Goal: Information Seeking & Learning: Find specific fact

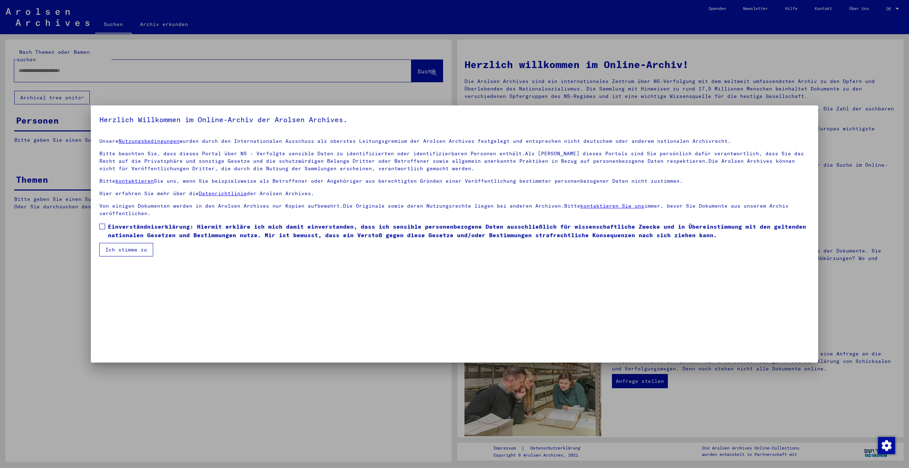
click at [110, 228] on span "Einverständniserklärung: Hiermit erkläre ich mich damit einverstanden, dass ich…" at bounding box center [459, 230] width 702 height 17
click at [113, 249] on button "Ich stimme zu" at bounding box center [126, 250] width 54 height 14
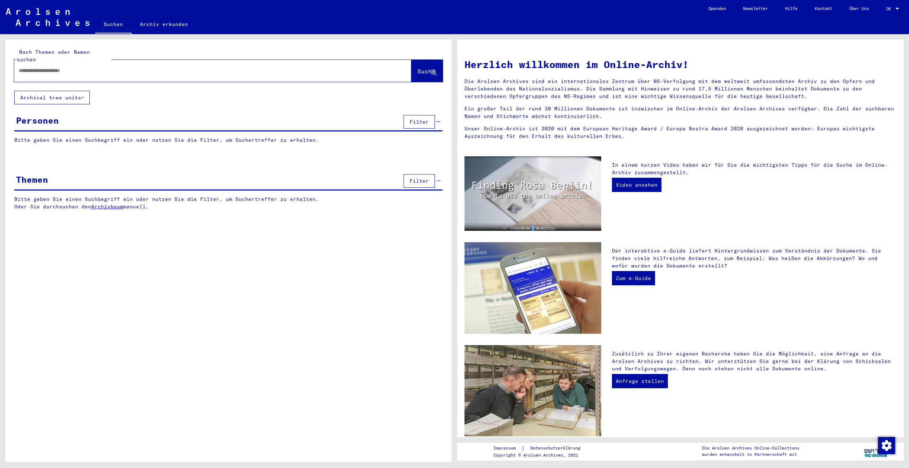
click at [64, 63] on div at bounding box center [202, 71] width 376 height 16
click at [68, 67] on input "text" at bounding box center [205, 70] width 372 height 7
type input "**********"
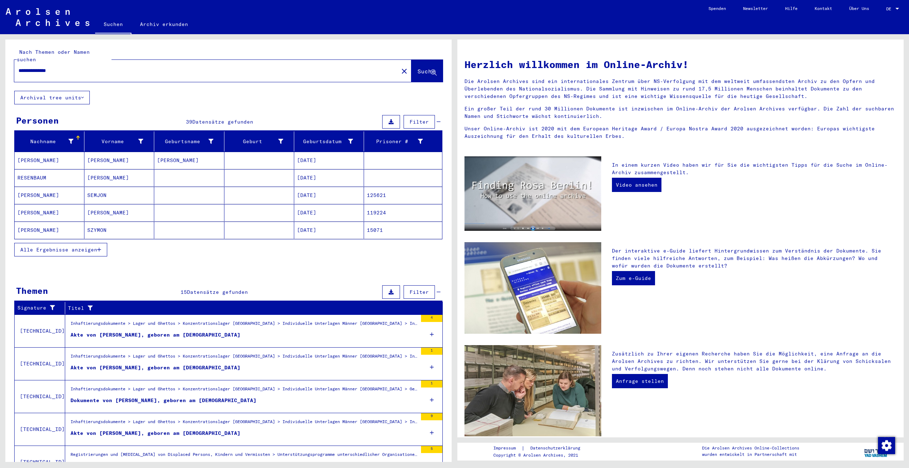
click at [54, 246] on span "Alle Ergebnisse anzeigen" at bounding box center [58, 249] width 77 height 6
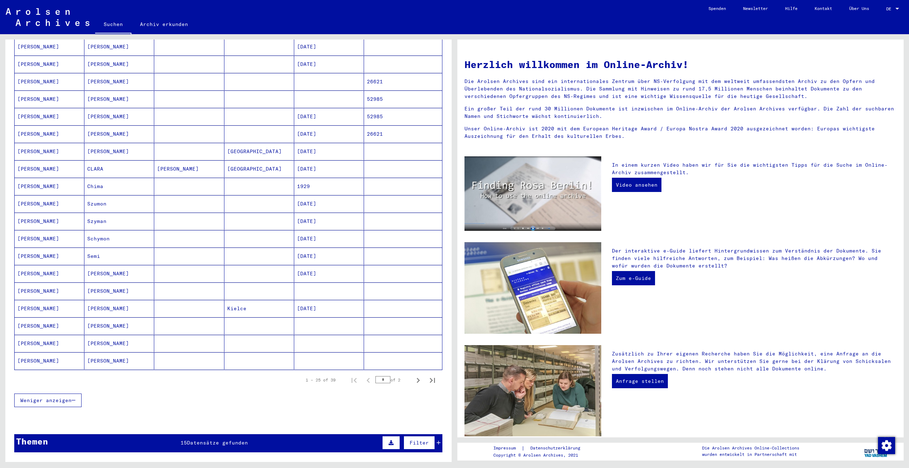
scroll to position [249, 0]
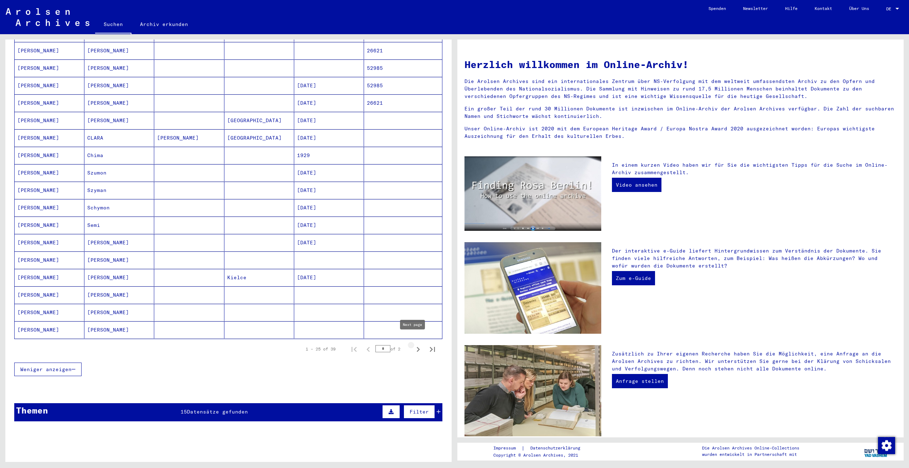
click at [413, 344] on icon "Next page" at bounding box center [418, 349] width 10 height 10
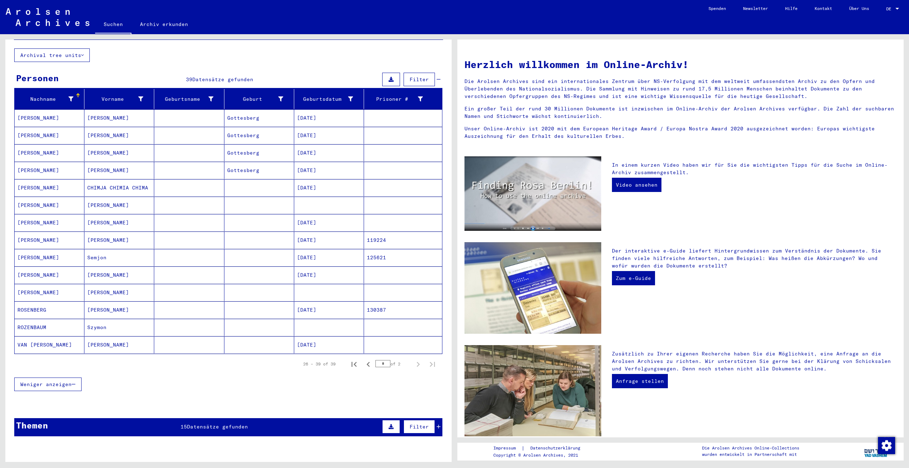
scroll to position [24, 0]
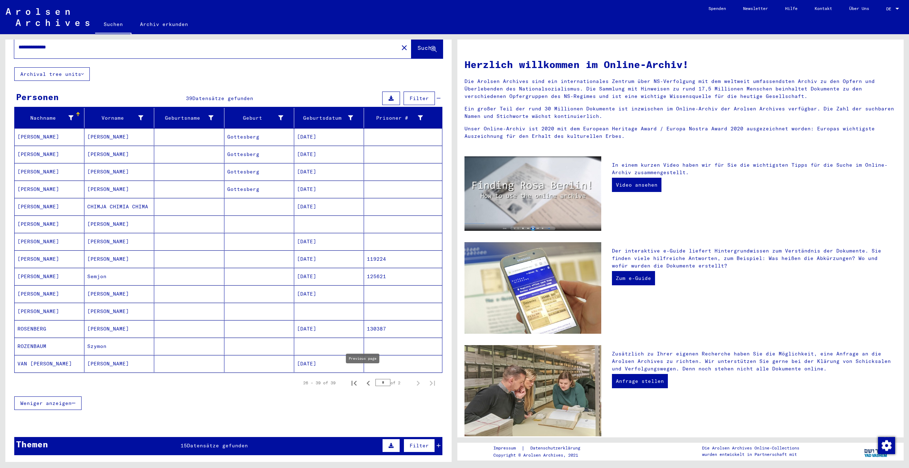
click at [364, 378] on icon "Previous page" at bounding box center [368, 383] width 10 height 10
type input "*"
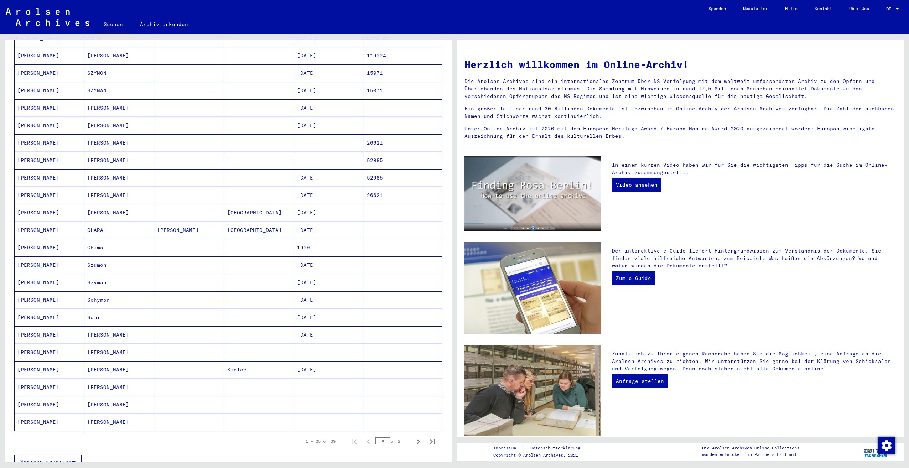
scroll to position [166, 0]
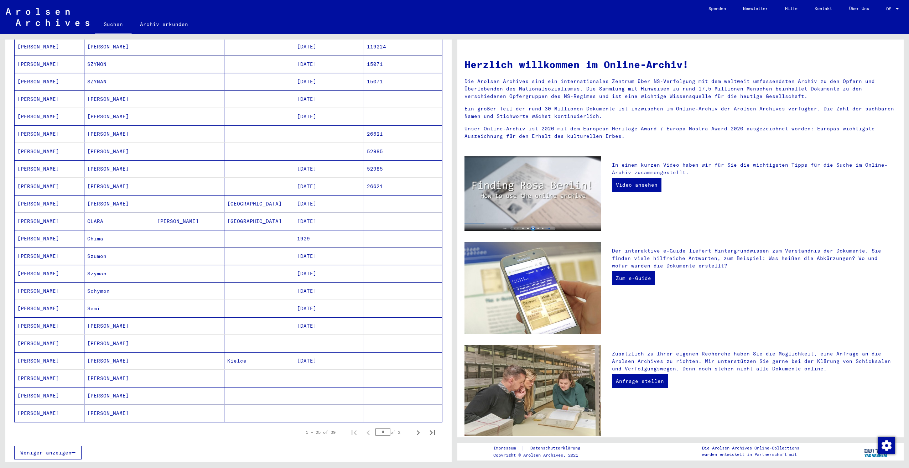
click at [258, 340] on mat-cell at bounding box center [259, 343] width 70 height 17
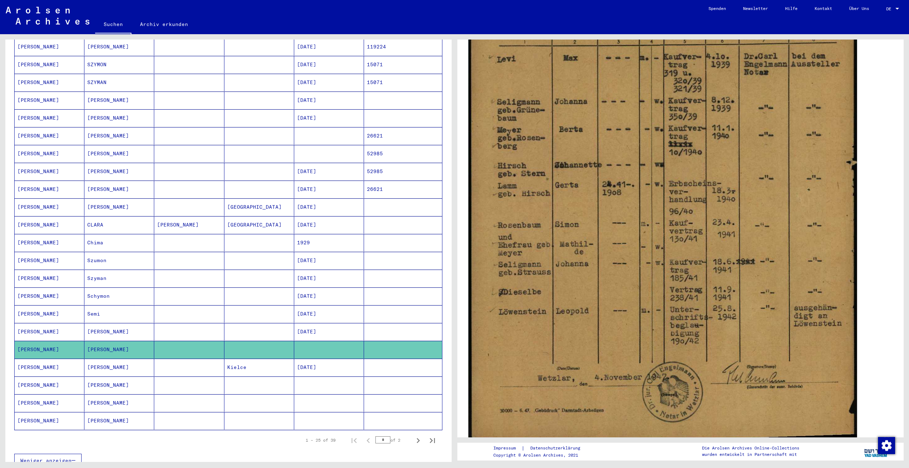
click at [709, 211] on img at bounding box center [662, 167] width 389 height 554
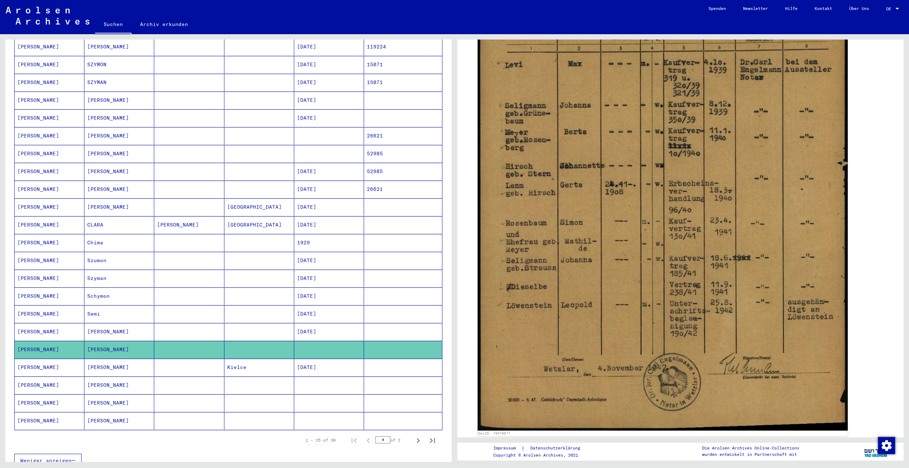
click at [217, 377] on mat-cell at bounding box center [189, 385] width 70 height 17
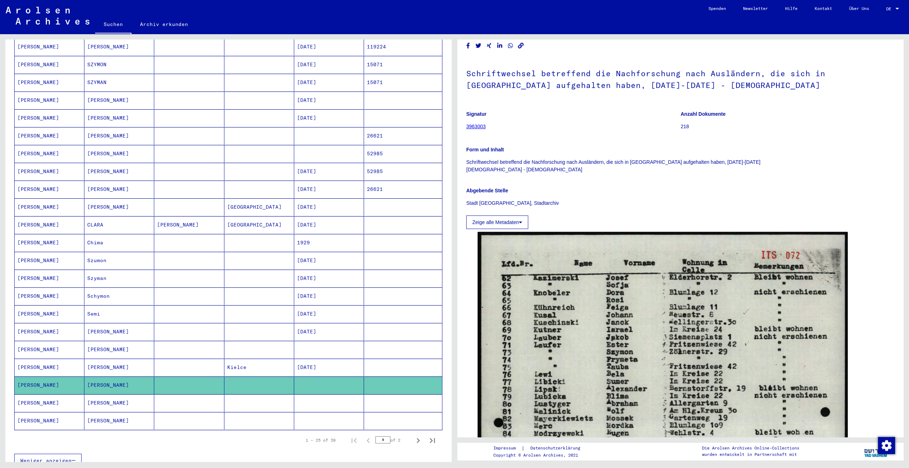
scroll to position [71, 0]
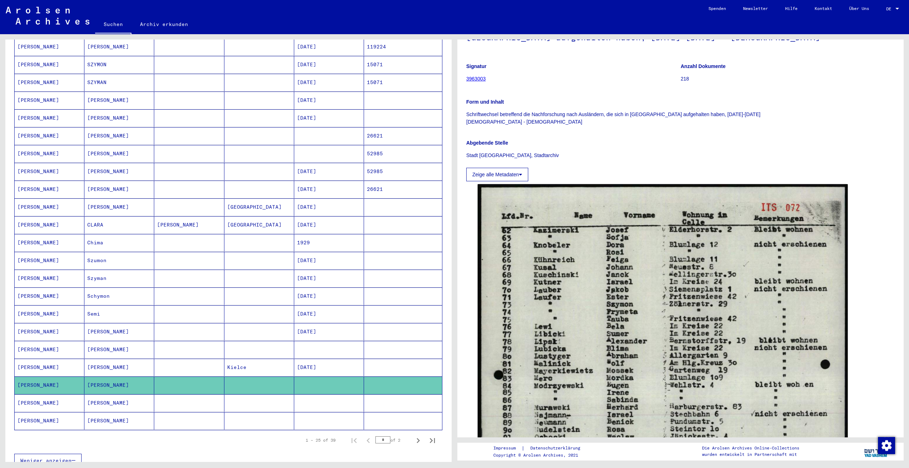
click at [328, 394] on mat-cell at bounding box center [329, 402] width 70 height 17
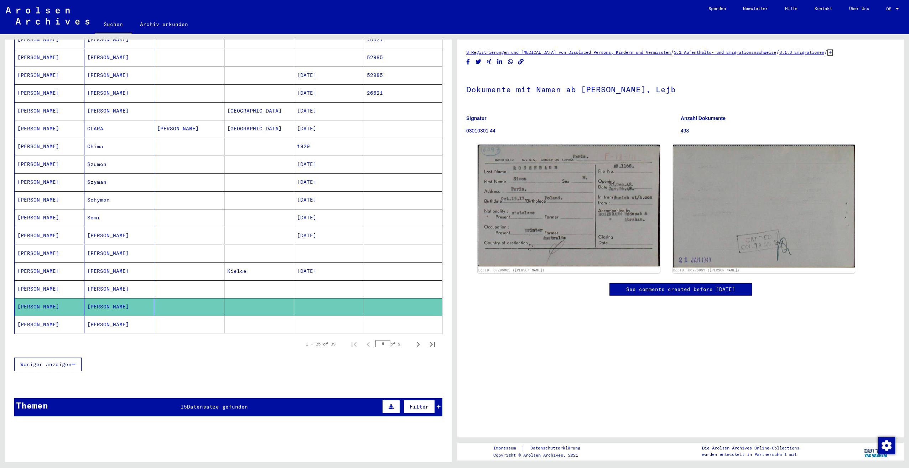
scroll to position [310, 0]
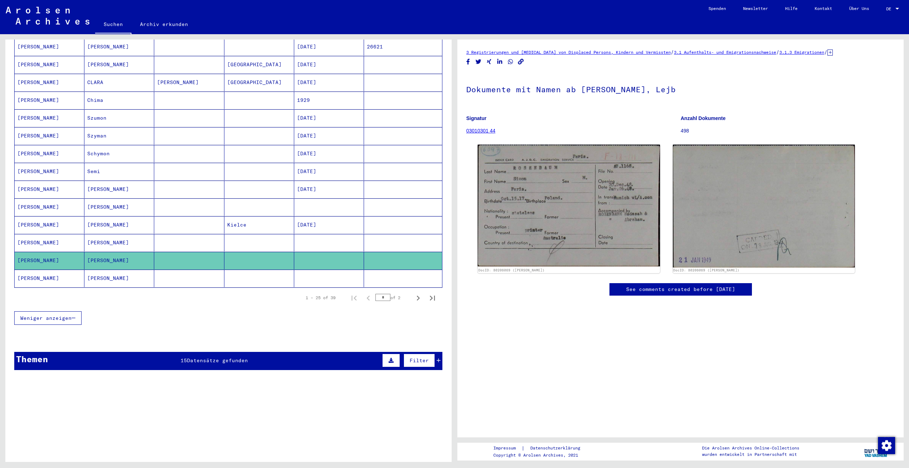
click at [263, 270] on mat-cell at bounding box center [259, 278] width 70 height 17
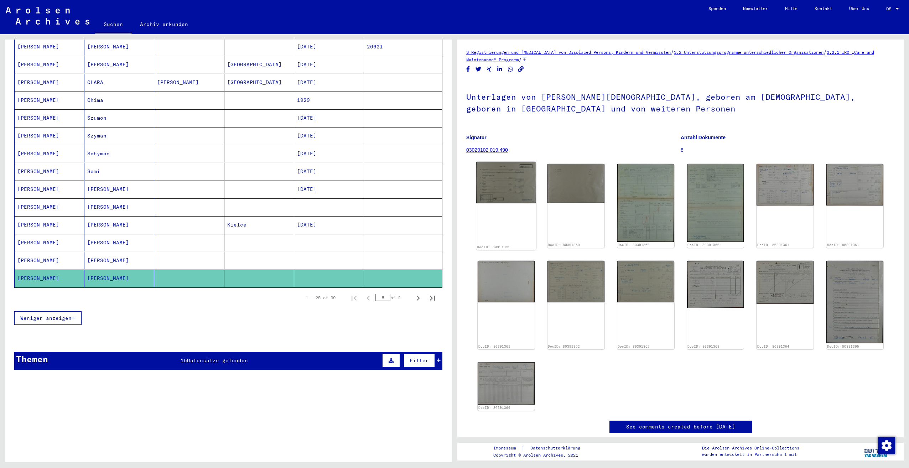
click at [514, 188] on img at bounding box center [506, 182] width 60 height 41
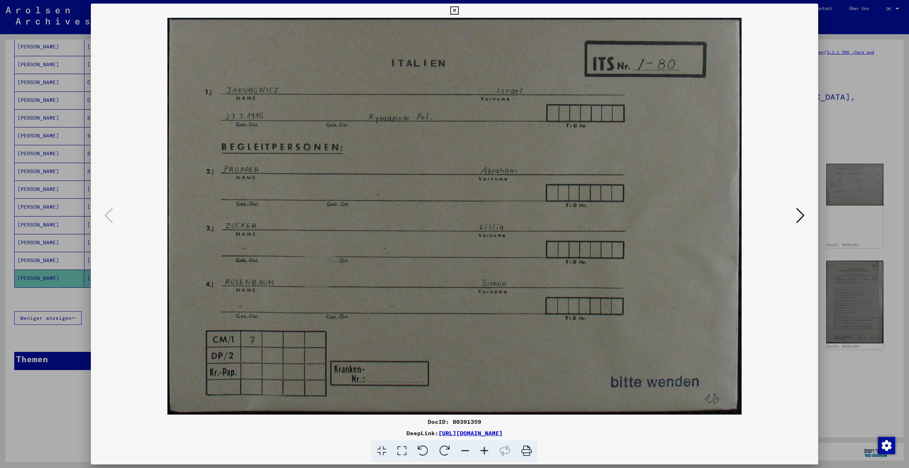
click at [799, 217] on icon at bounding box center [800, 215] width 9 height 17
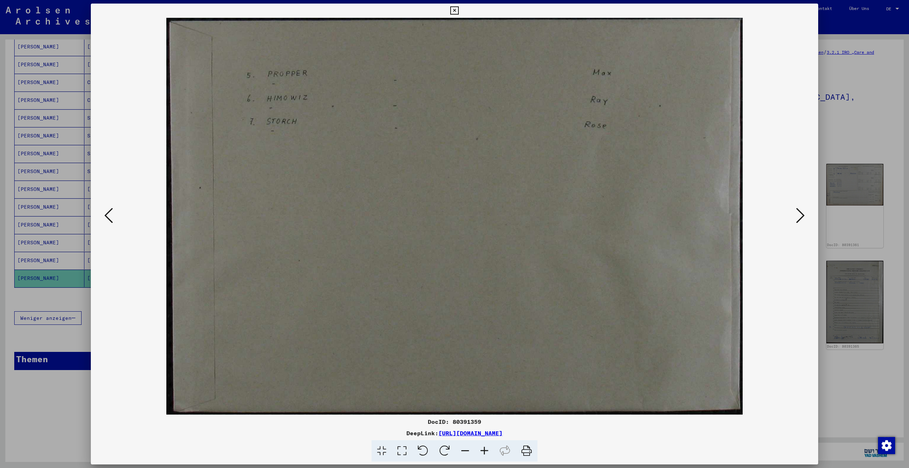
click at [799, 217] on icon at bounding box center [800, 215] width 9 height 17
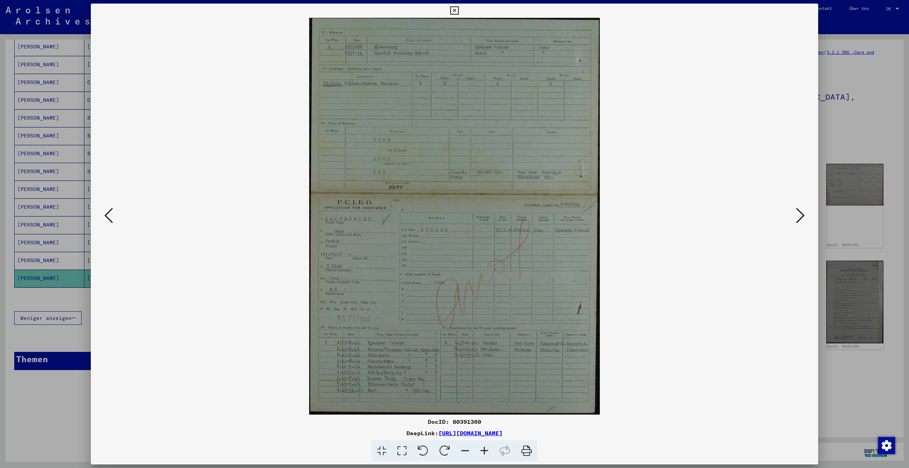
click at [799, 217] on icon at bounding box center [800, 215] width 9 height 17
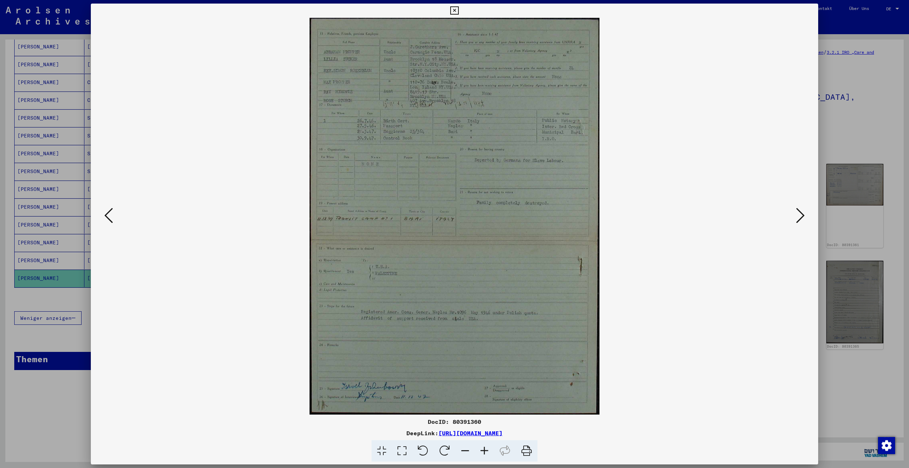
click at [803, 218] on icon at bounding box center [800, 215] width 9 height 17
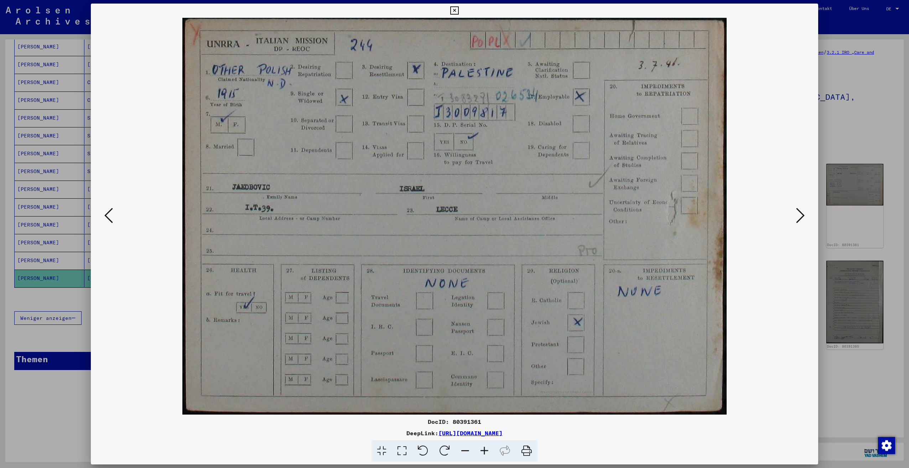
click at [803, 218] on icon at bounding box center [800, 215] width 9 height 17
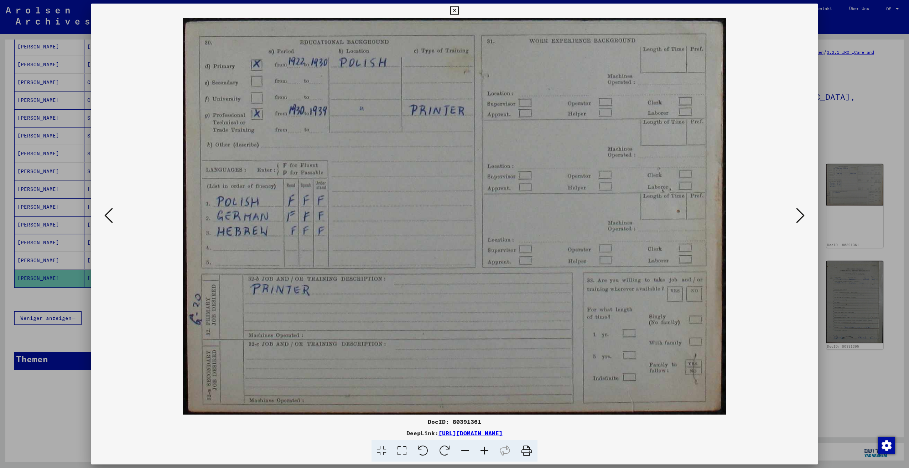
click at [803, 218] on icon at bounding box center [800, 215] width 9 height 17
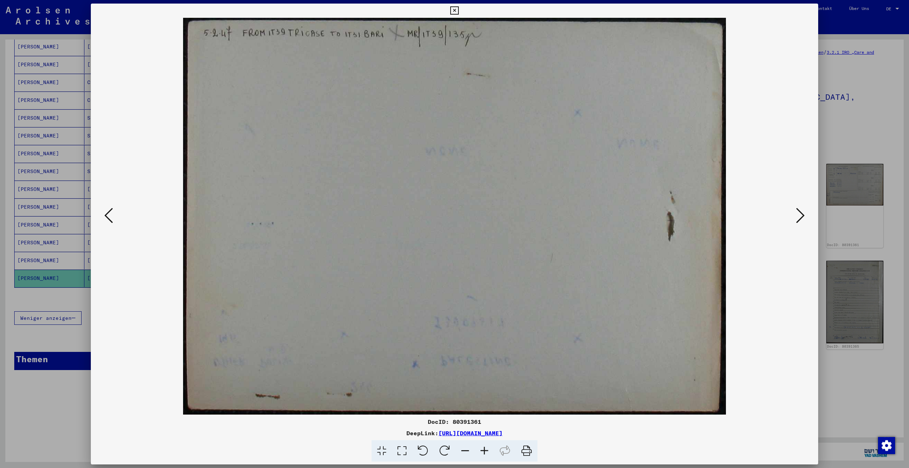
click at [803, 218] on icon at bounding box center [800, 215] width 9 height 17
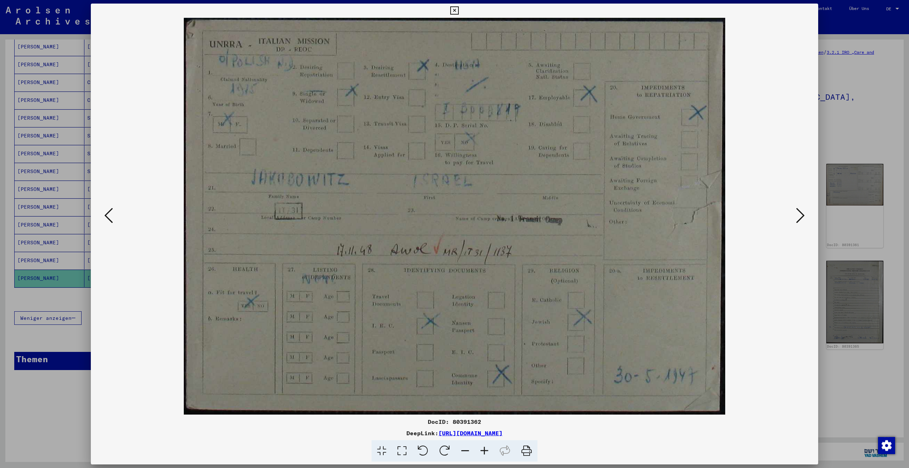
click at [803, 218] on icon at bounding box center [800, 215] width 9 height 17
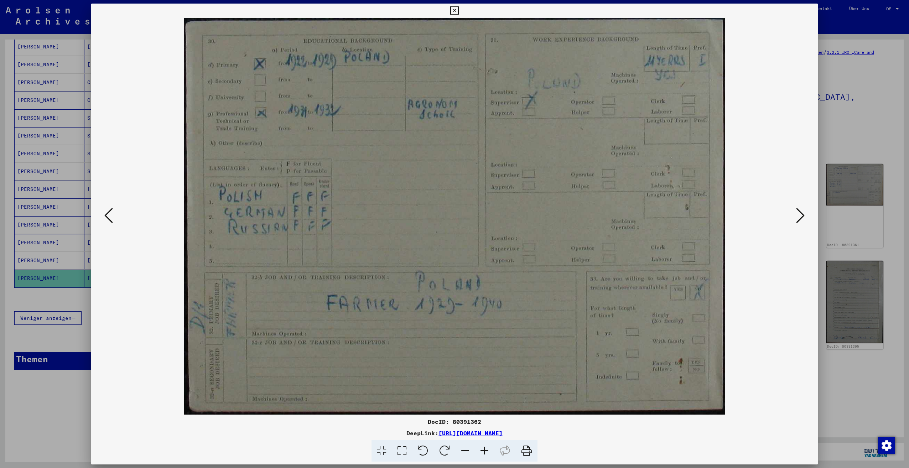
click at [803, 218] on icon at bounding box center [800, 215] width 9 height 17
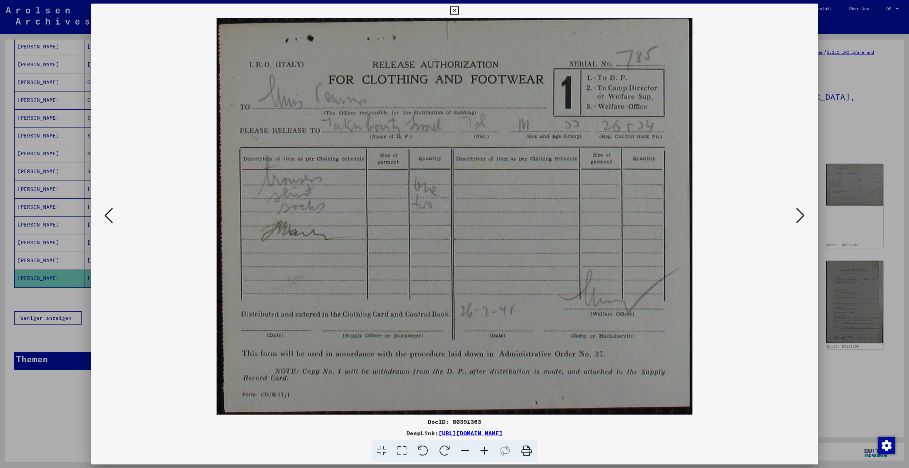
click at [803, 218] on icon at bounding box center [800, 215] width 9 height 17
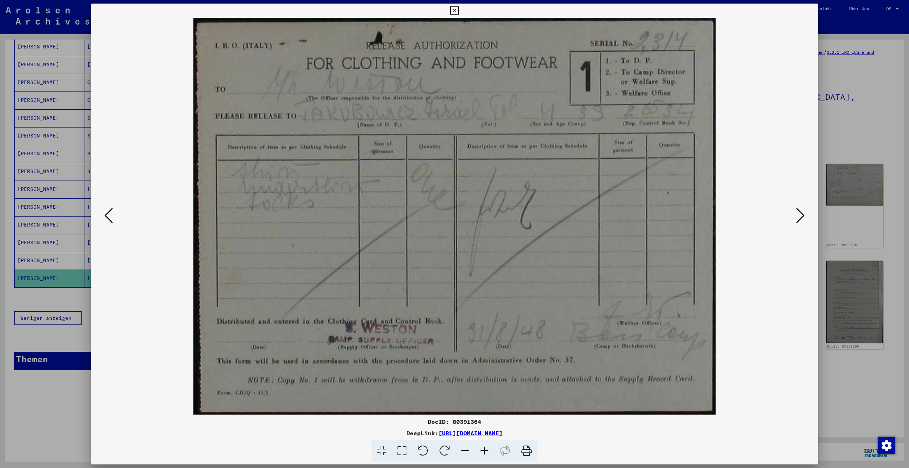
click at [803, 218] on icon at bounding box center [800, 215] width 9 height 17
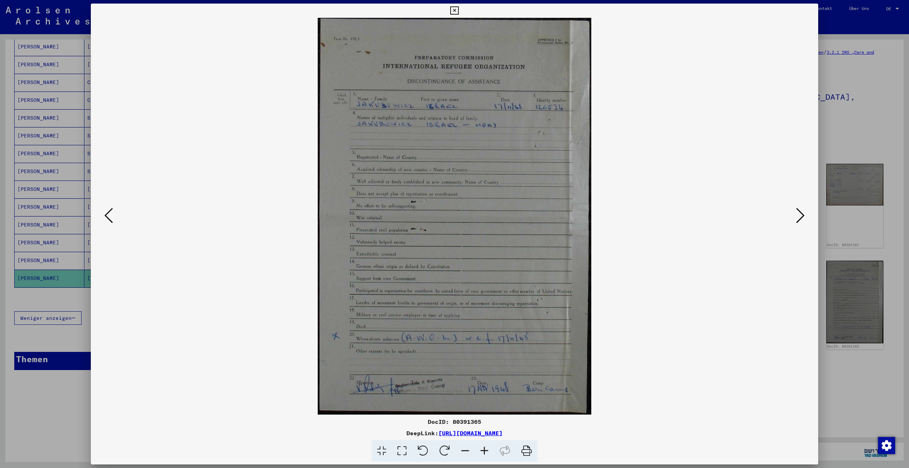
click at [803, 218] on icon at bounding box center [800, 215] width 9 height 17
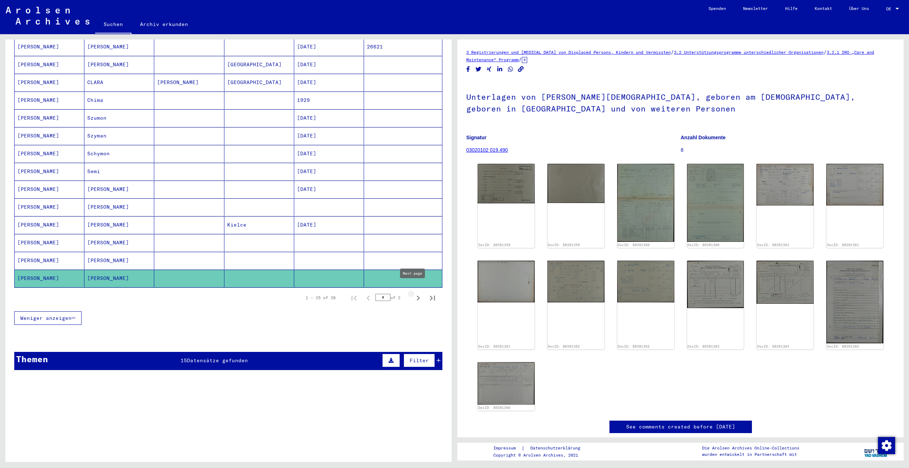
click at [413, 293] on icon "Next page" at bounding box center [418, 298] width 10 height 10
type input "*"
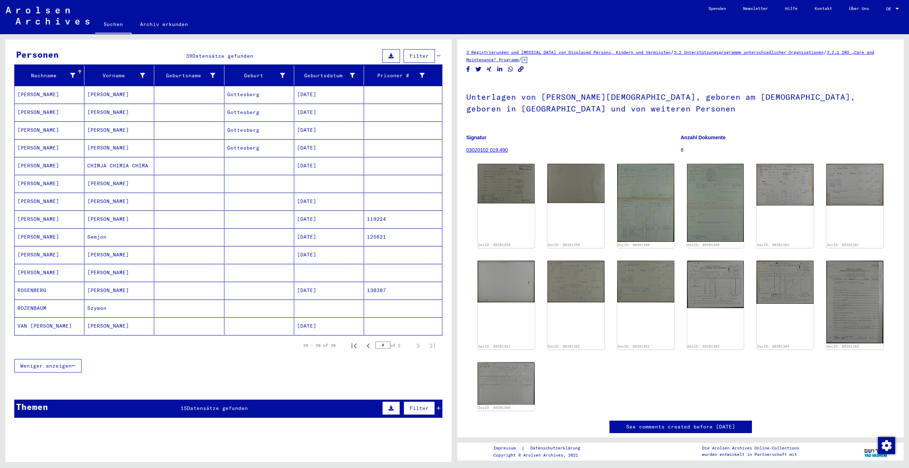
scroll to position [28, 0]
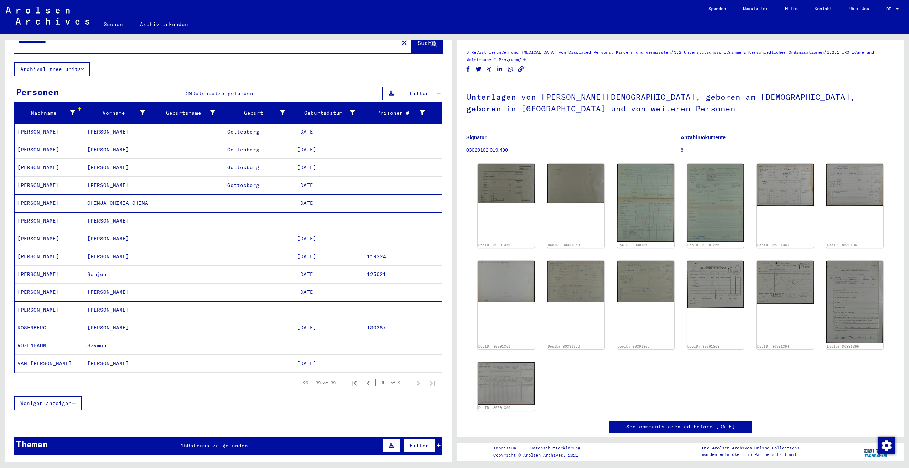
click at [131, 129] on mat-cell "[PERSON_NAME]" at bounding box center [119, 131] width 70 height 17
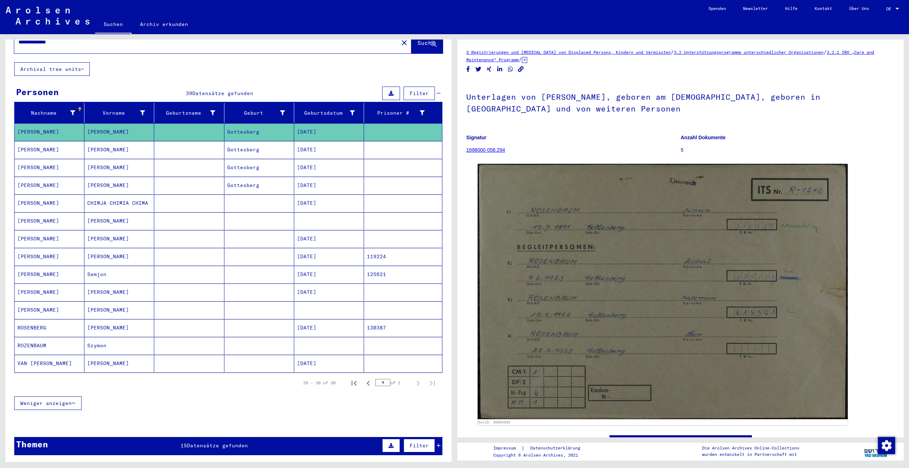
click at [170, 217] on mat-cell at bounding box center [189, 220] width 70 height 17
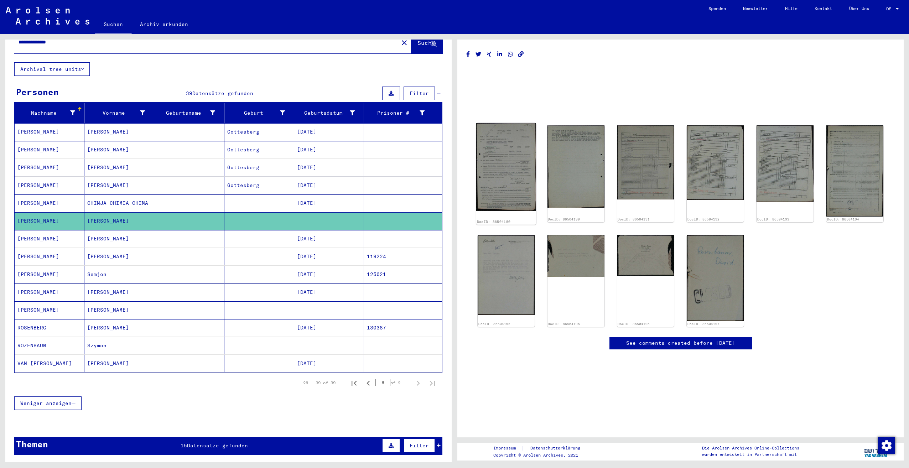
click at [510, 191] on img at bounding box center [506, 167] width 60 height 88
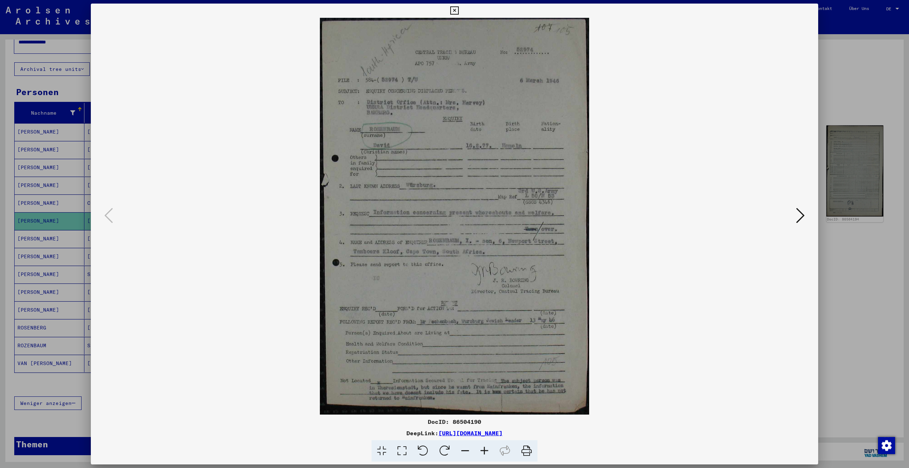
click at [800, 216] on icon at bounding box center [800, 215] width 9 height 17
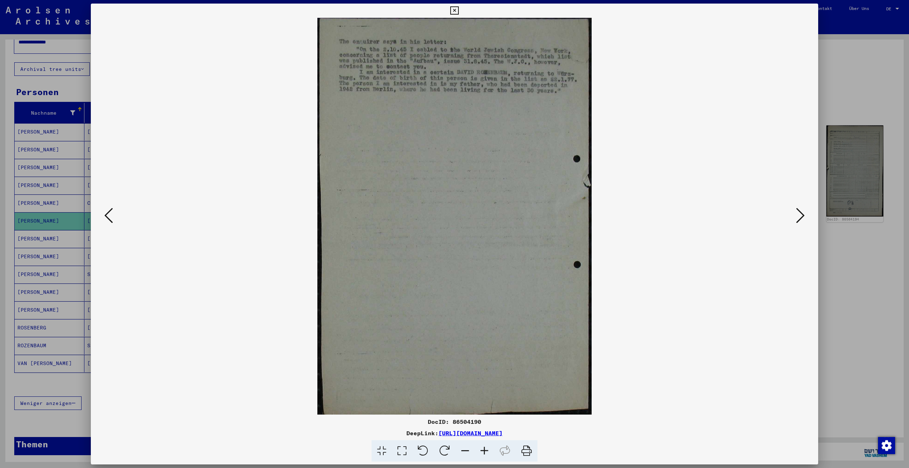
click at [800, 216] on icon at bounding box center [800, 215] width 9 height 17
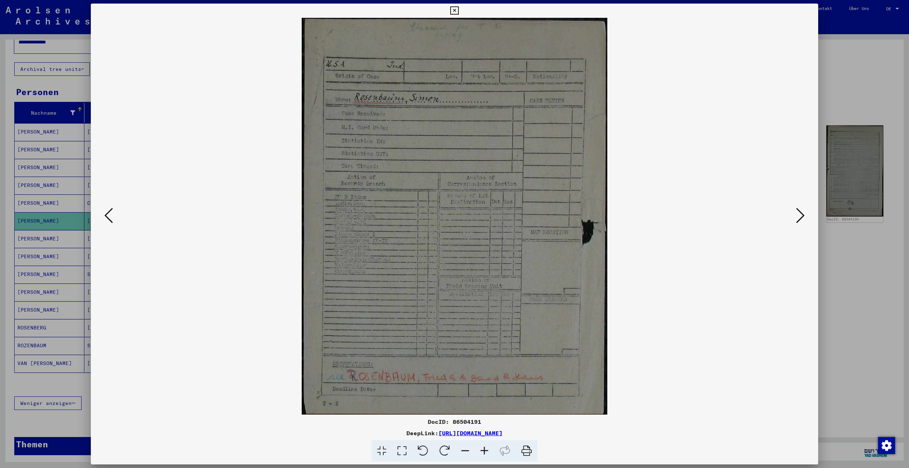
click at [803, 217] on icon at bounding box center [800, 215] width 9 height 17
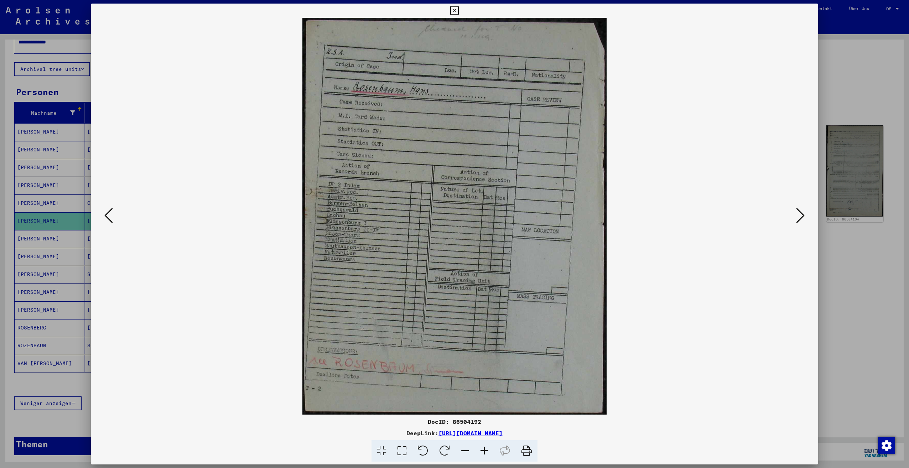
click at [803, 217] on icon at bounding box center [800, 215] width 9 height 17
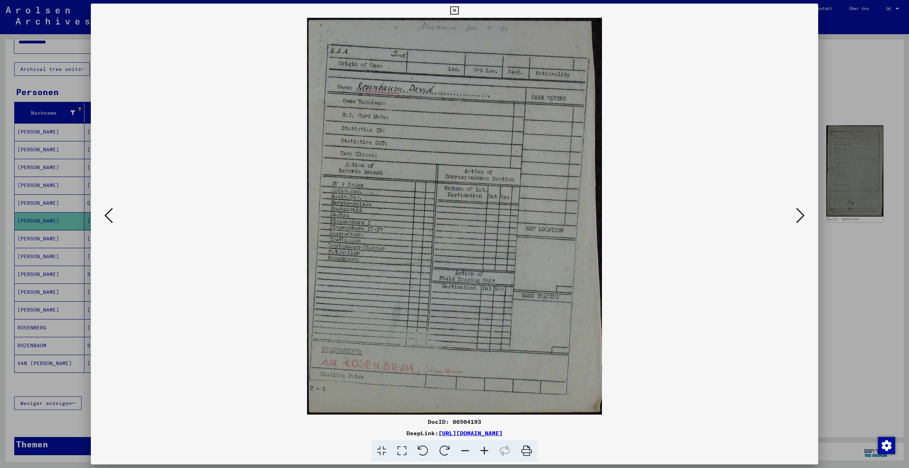
click at [803, 217] on icon at bounding box center [800, 215] width 9 height 17
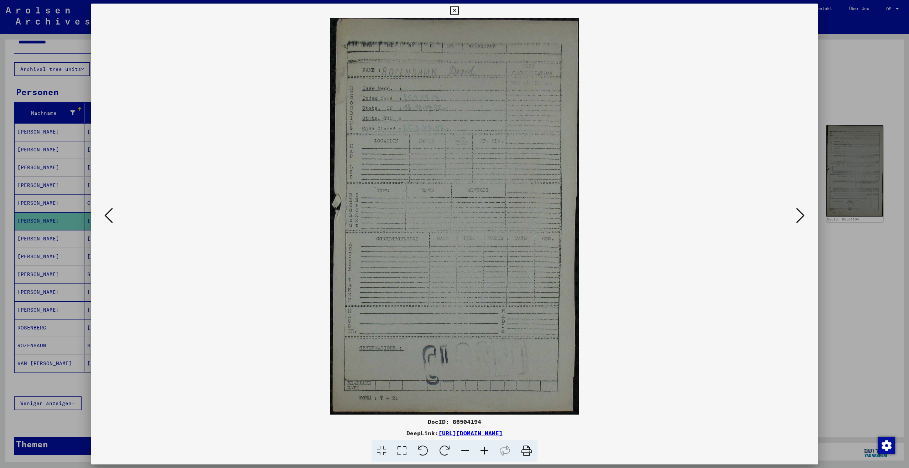
click at [803, 217] on icon at bounding box center [800, 215] width 9 height 17
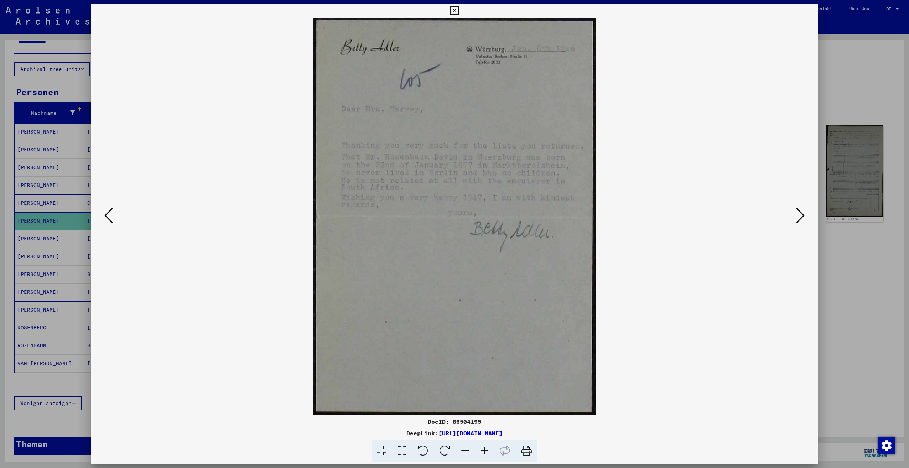
click at [803, 217] on icon at bounding box center [800, 215] width 9 height 17
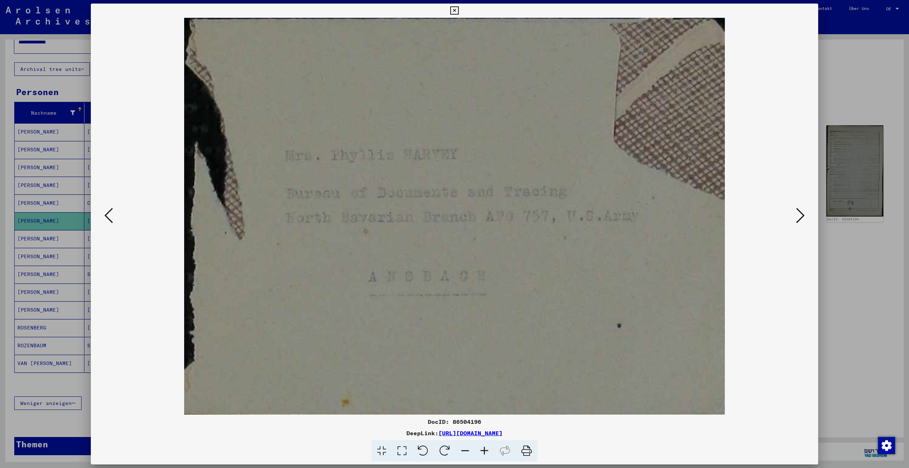
click at [803, 217] on icon at bounding box center [800, 215] width 9 height 17
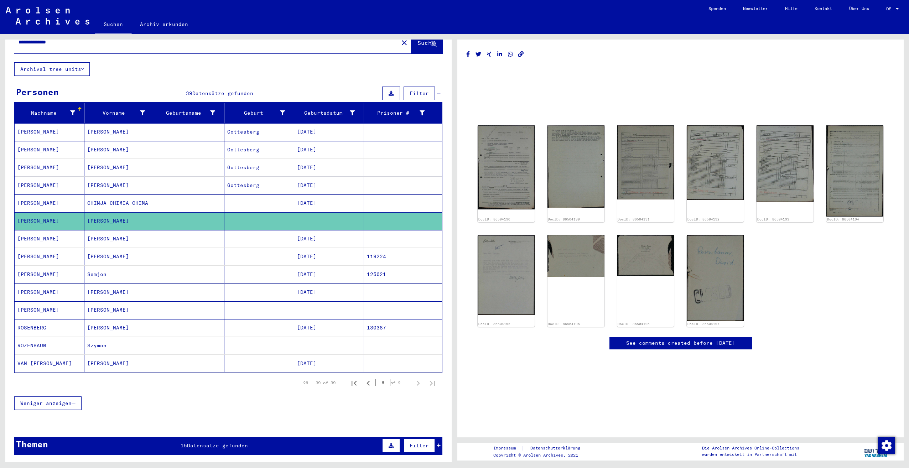
click at [192, 230] on mat-cell at bounding box center [189, 238] width 70 height 17
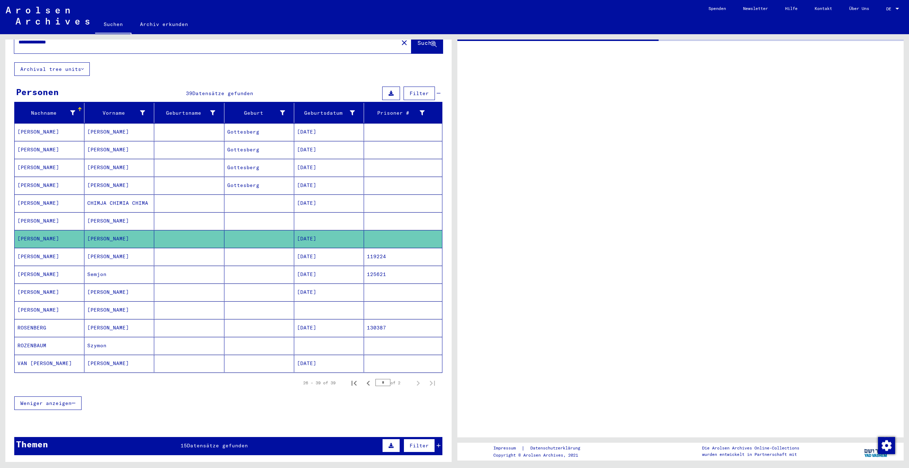
click at [192, 230] on mat-cell at bounding box center [189, 238] width 70 height 17
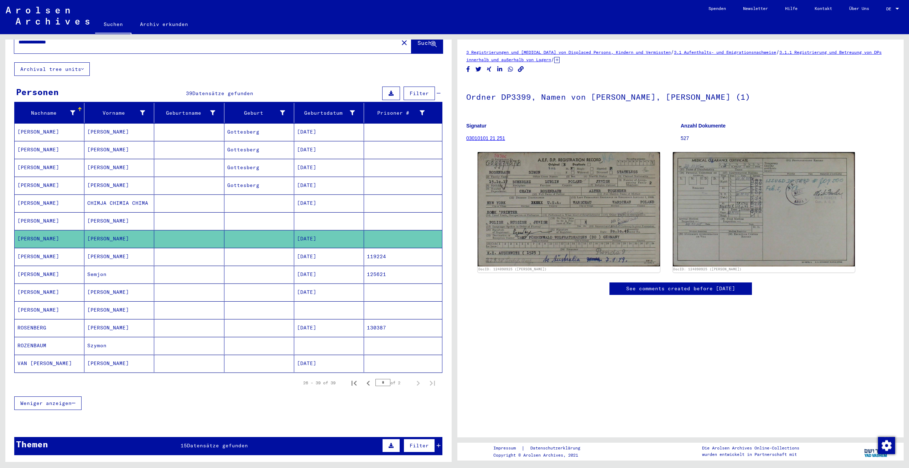
click at [183, 306] on mat-cell at bounding box center [189, 309] width 70 height 17
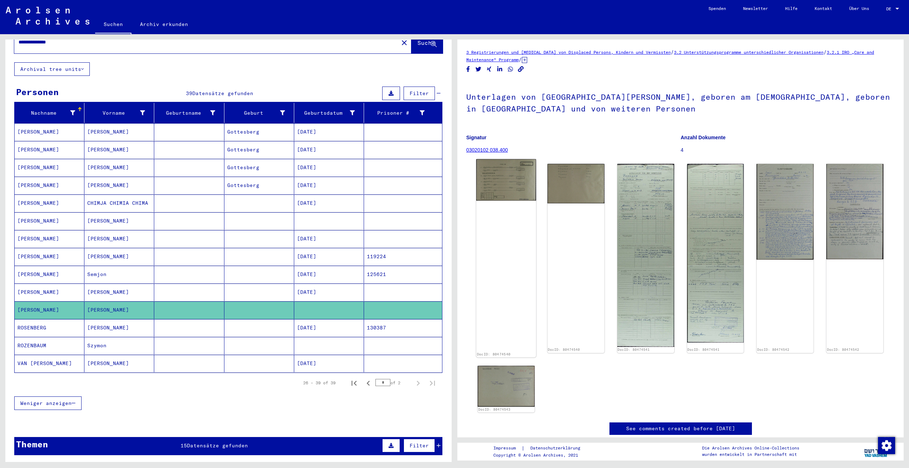
click at [518, 194] on img at bounding box center [506, 180] width 60 height 42
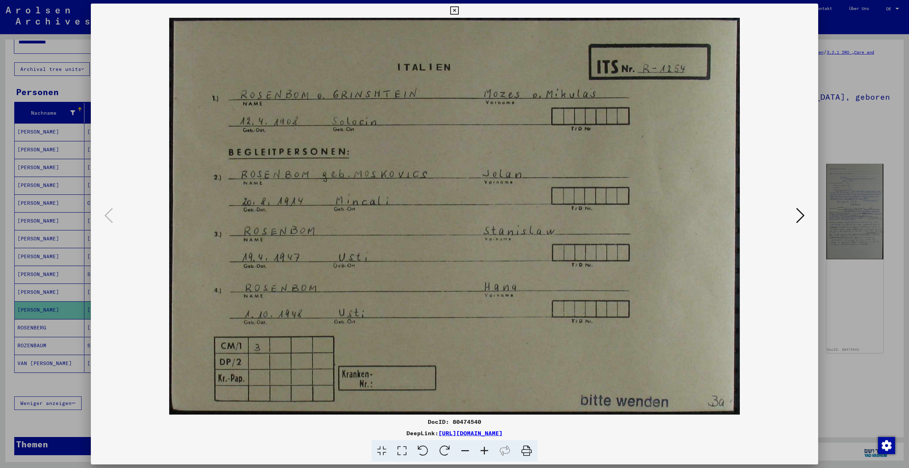
click at [795, 216] on button at bounding box center [800, 216] width 13 height 20
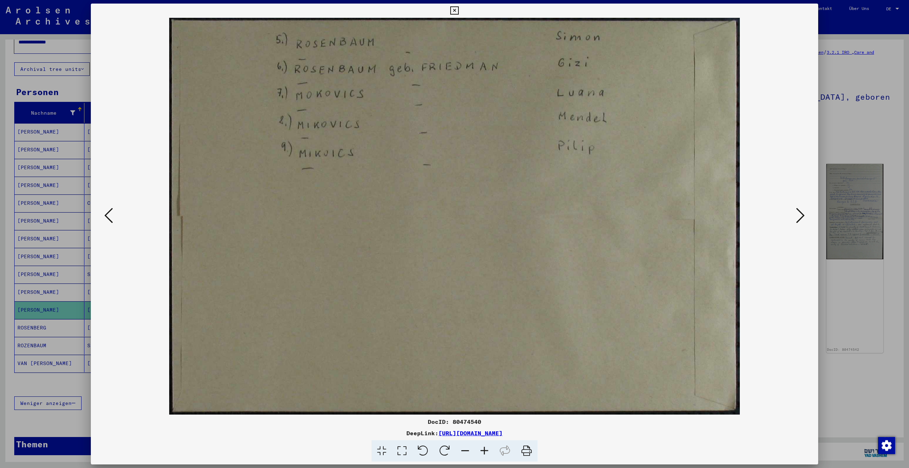
click at [795, 216] on button at bounding box center [800, 216] width 13 height 20
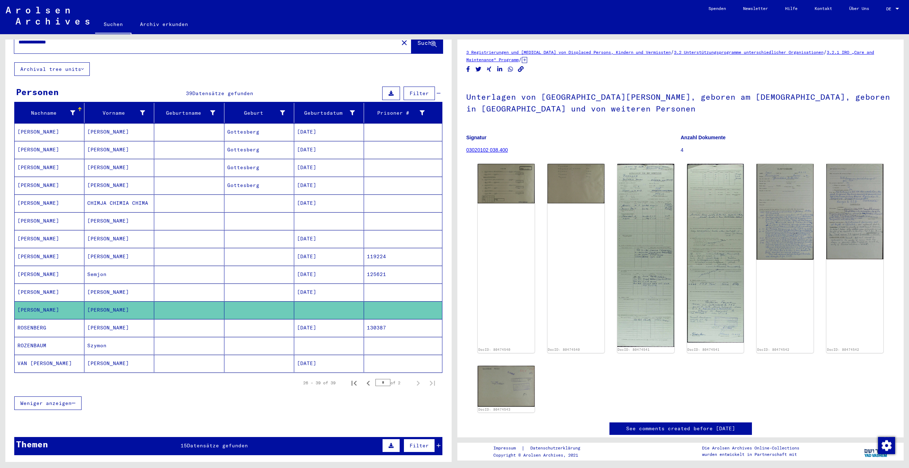
click at [165, 323] on mat-cell at bounding box center [189, 327] width 70 height 17
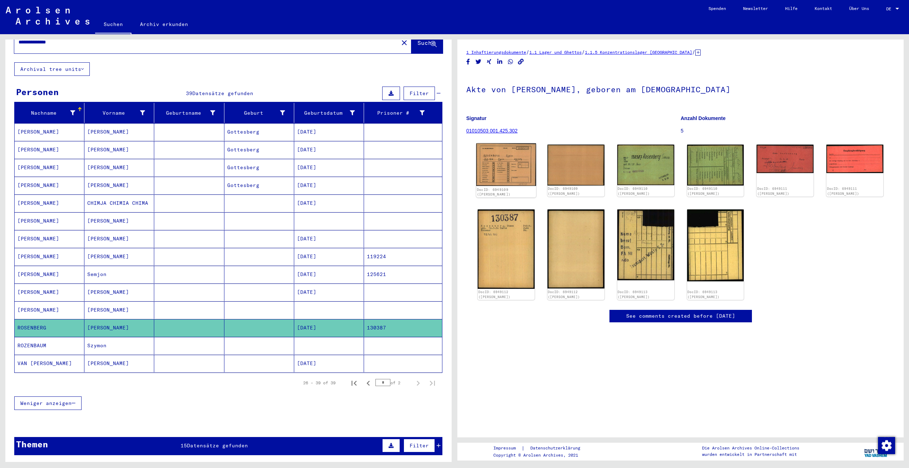
click at [504, 166] on img at bounding box center [506, 165] width 60 height 42
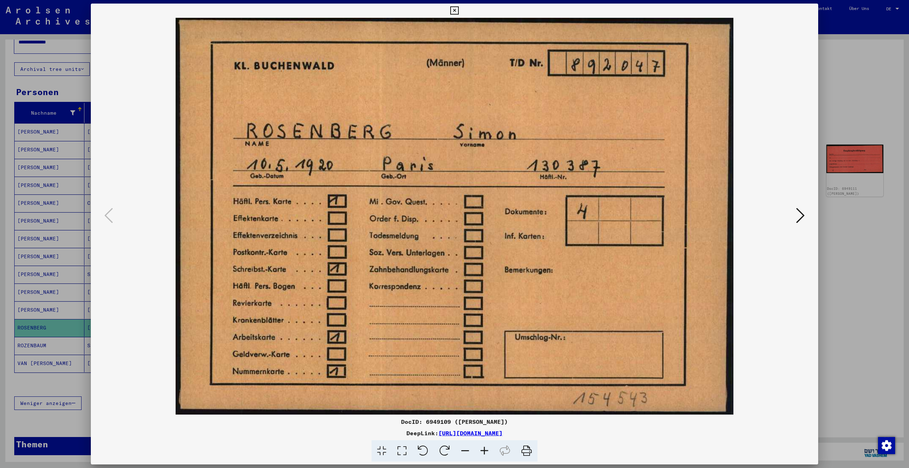
click at [820, 59] on div "DocID: 6949109 ([PERSON_NAME]) DeepLink: [URL][DOMAIN_NAME]" at bounding box center [454, 234] width 909 height 468
drag, startPoint x: 820, startPoint y: 59, endPoint x: 862, endPoint y: 71, distance: 43.6
click at [862, 71] on div at bounding box center [454, 234] width 909 height 468
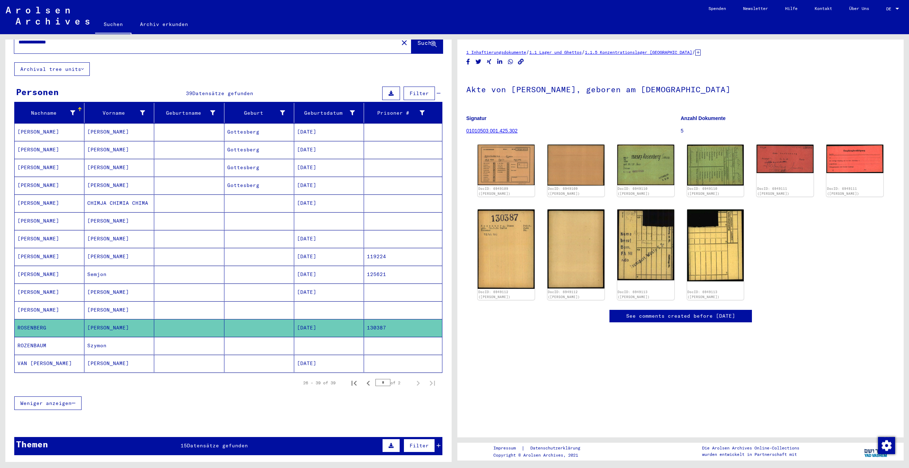
drag, startPoint x: 367, startPoint y: 383, endPoint x: 327, endPoint y: 388, distance: 41.0
click at [327, 393] on div "Weniger anzeigen" at bounding box center [228, 403] width 428 height 21
click at [716, 160] on img at bounding box center [716, 165] width 60 height 43
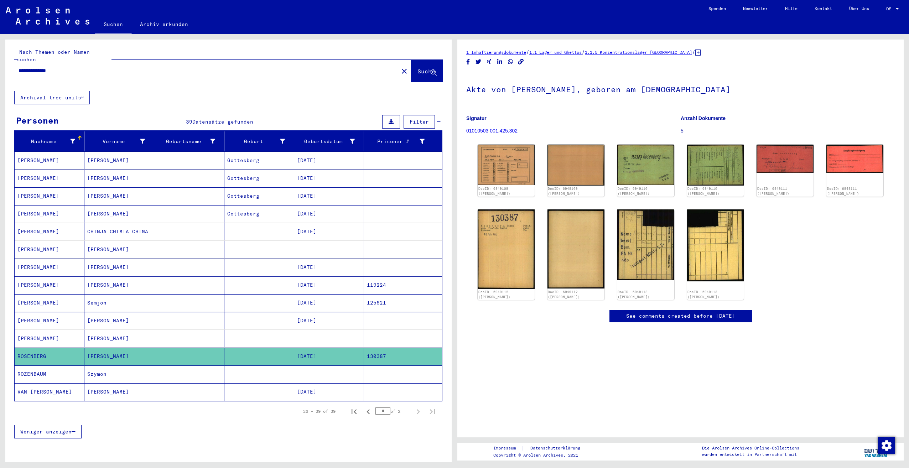
click at [147, 69] on div "**********" at bounding box center [204, 71] width 380 height 16
drag, startPoint x: 147, startPoint y: 69, endPoint x: 140, endPoint y: 71, distance: 6.7
click at [140, 71] on div "**********" at bounding box center [204, 71] width 380 height 16
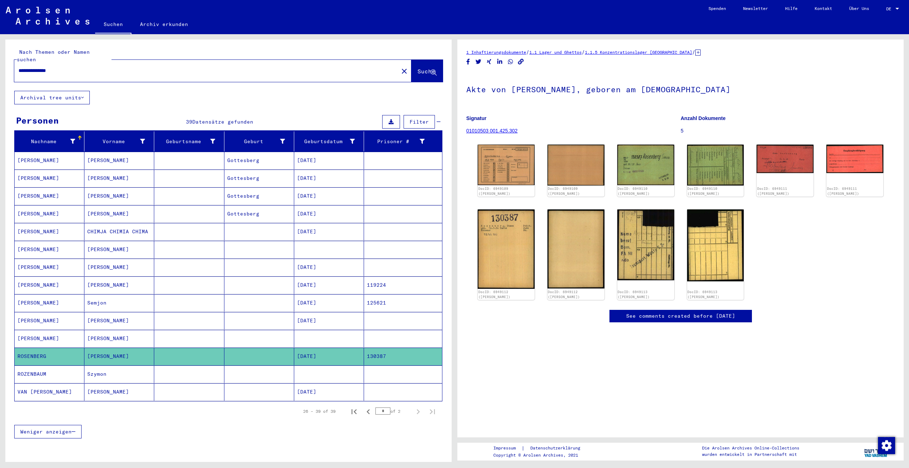
click at [139, 69] on div "**********" at bounding box center [204, 71] width 380 height 16
drag, startPoint x: 139, startPoint y: 69, endPoint x: 71, endPoint y: 62, distance: 68.4
click at [78, 67] on input "**********" at bounding box center [207, 70] width 376 height 7
click at [69, 67] on input "**********" at bounding box center [207, 70] width 376 height 7
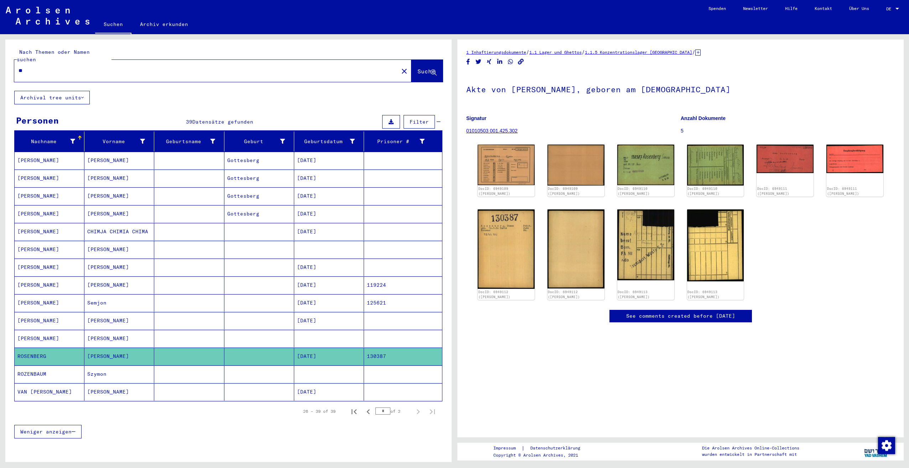
type input "*"
type input "**********"
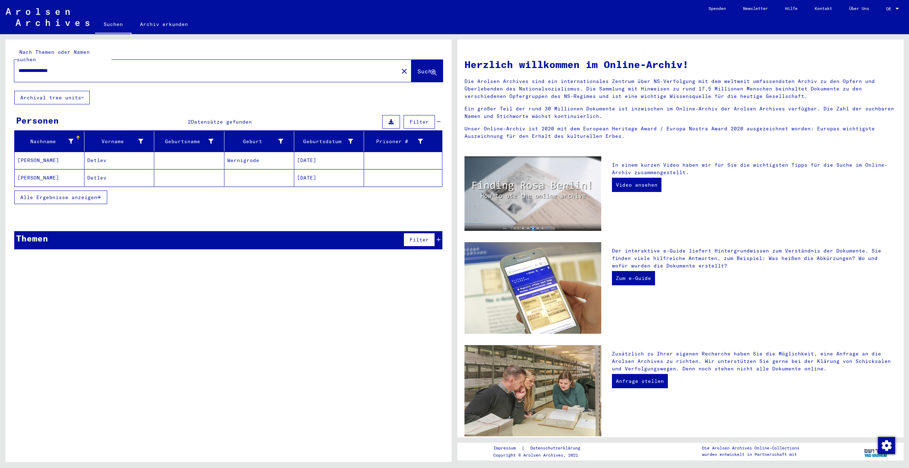
click at [200, 156] on mat-cell at bounding box center [189, 160] width 70 height 17
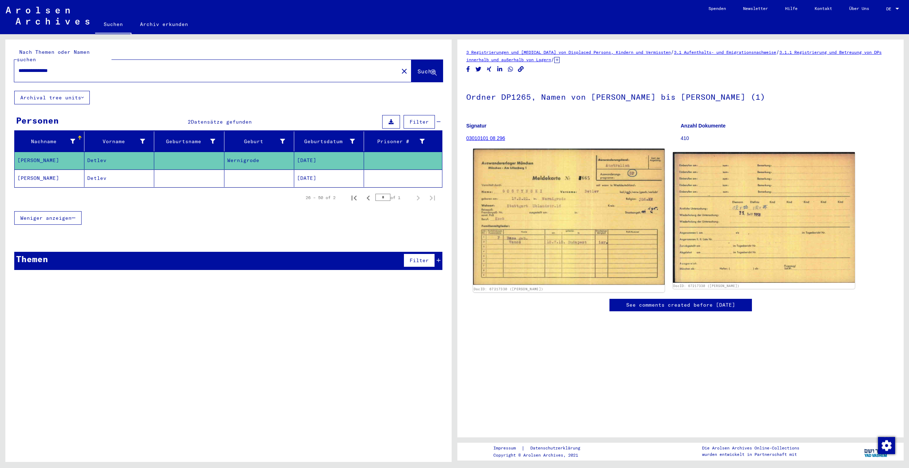
click at [589, 210] on img at bounding box center [568, 217] width 191 height 136
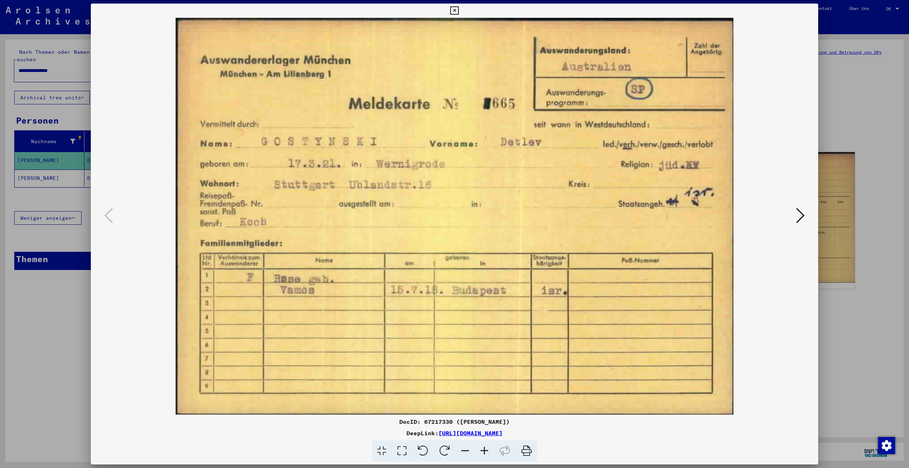
click at [801, 217] on icon at bounding box center [800, 215] width 9 height 17
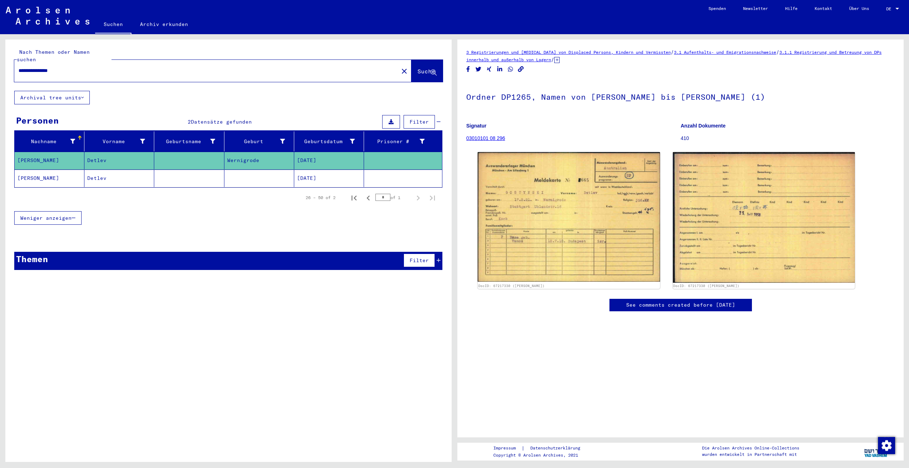
click at [271, 179] on mat-cell at bounding box center [259, 178] width 70 height 17
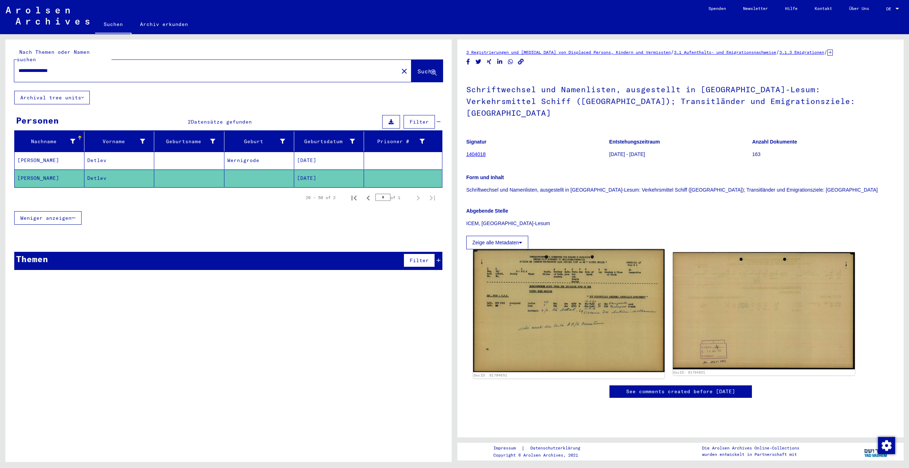
click at [573, 263] on img at bounding box center [568, 310] width 191 height 123
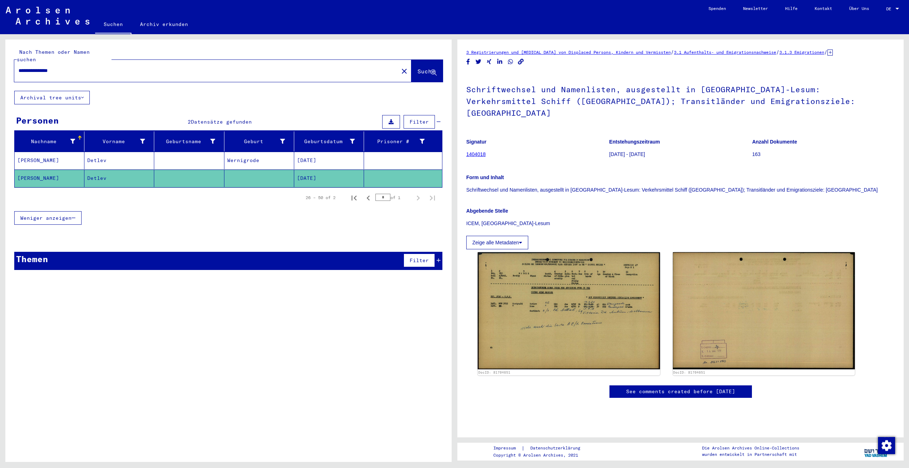
click at [111, 67] on div "**********" at bounding box center [204, 71] width 380 height 16
click at [74, 67] on div "**********" at bounding box center [204, 71] width 380 height 16
click at [71, 67] on input "**********" at bounding box center [207, 70] width 376 height 7
type input "*"
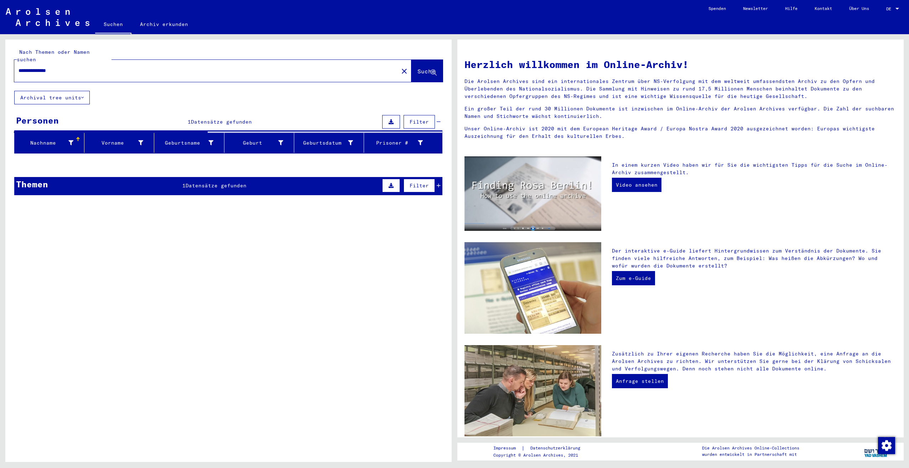
click at [71, 67] on input "**********" at bounding box center [205, 70] width 372 height 7
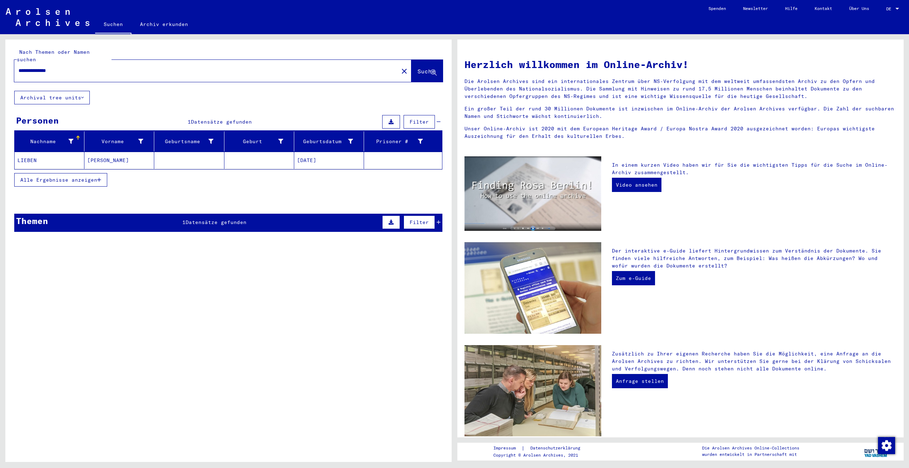
click at [168, 152] on mat-cell at bounding box center [189, 160] width 70 height 17
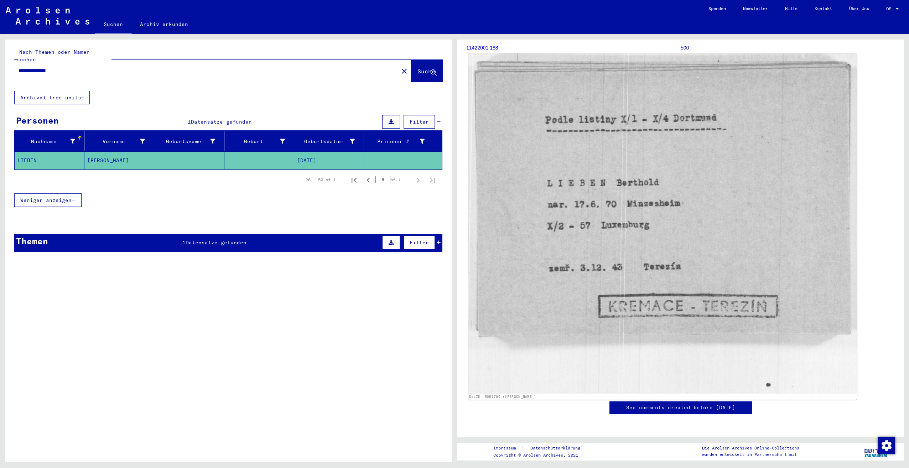
scroll to position [71, 0]
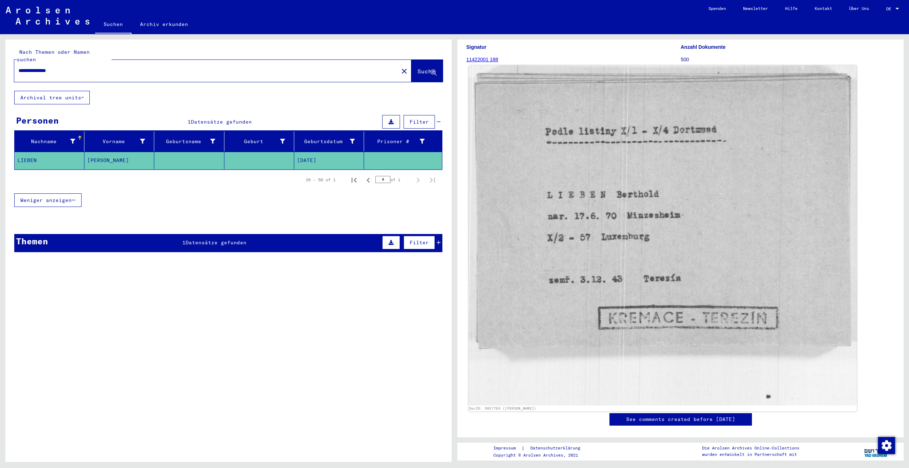
click at [827, 214] on img at bounding box center [662, 235] width 389 height 340
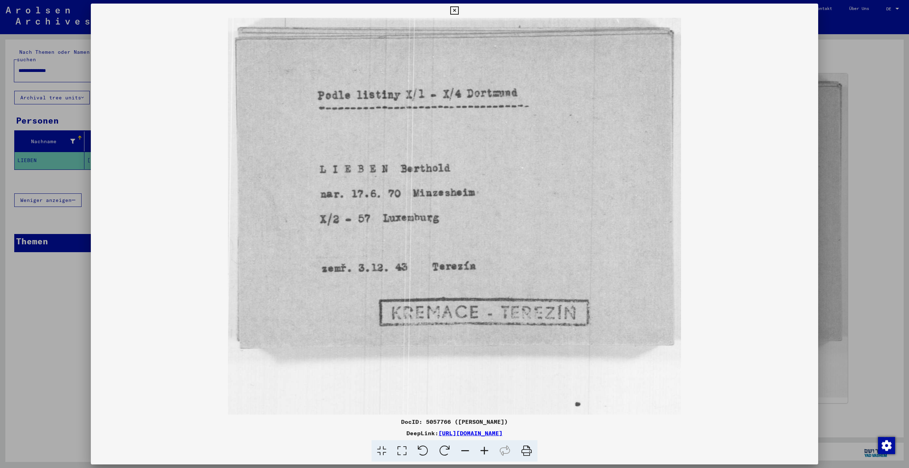
click at [665, 196] on img at bounding box center [454, 216] width 727 height 397
drag, startPoint x: 878, startPoint y: 167, endPoint x: 872, endPoint y: 163, distance: 6.2
click at [878, 167] on div at bounding box center [454, 234] width 909 height 468
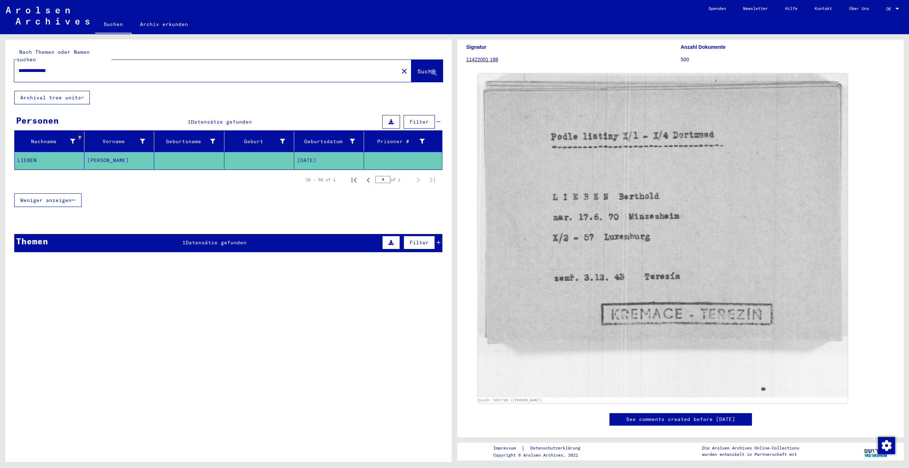
click at [133, 67] on input "**********" at bounding box center [207, 70] width 376 height 7
type input "*"
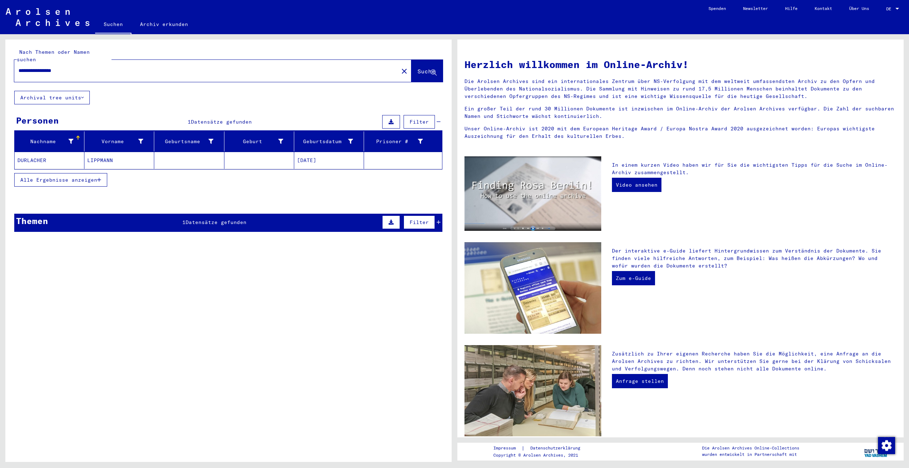
click at [182, 154] on mat-cell at bounding box center [189, 160] width 70 height 17
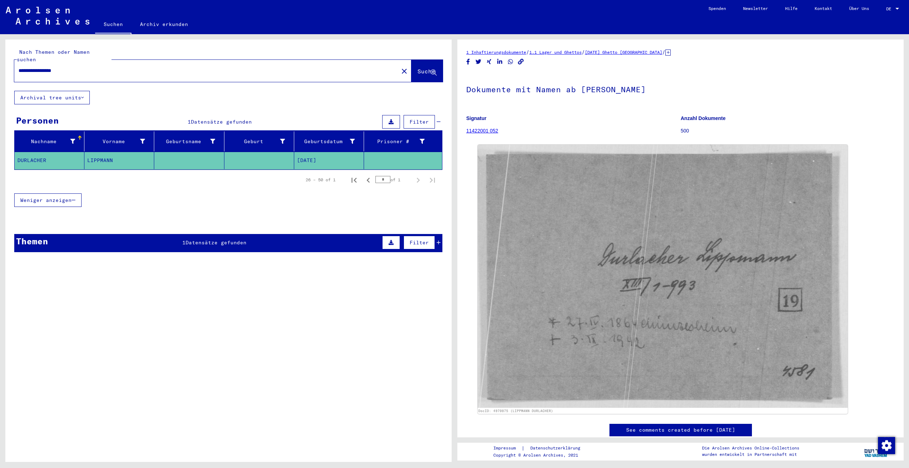
click at [622, 112] on figure "Signatur 11422001 052" at bounding box center [573, 126] width 214 height 32
click at [66, 67] on input "**********" at bounding box center [207, 70] width 376 height 7
type input "**********"
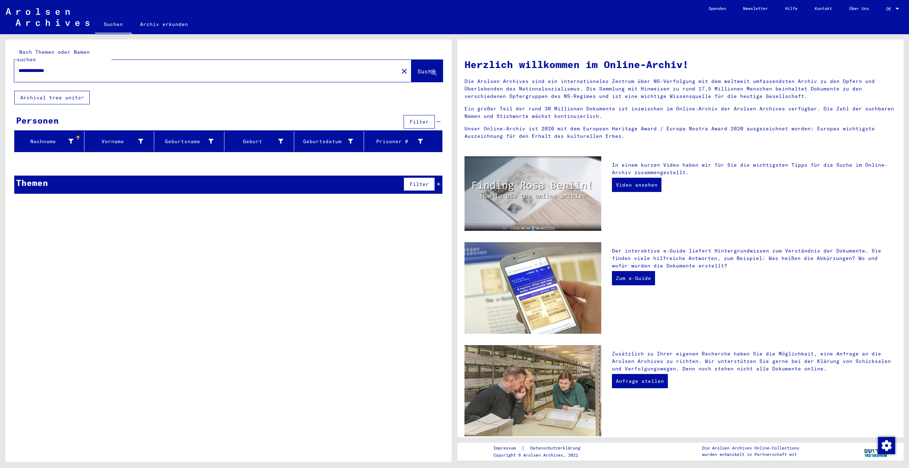
click at [66, 67] on input "**********" at bounding box center [205, 70] width 372 height 7
